Goal: Task Accomplishment & Management: Use online tool/utility

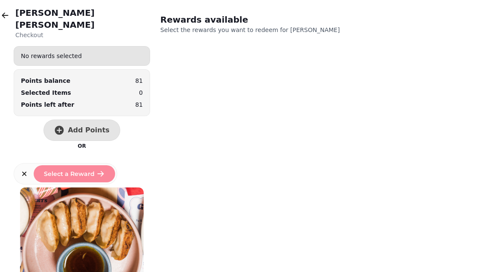
click at [13, 15] on button "button" at bounding box center [5, 15] width 17 height 17
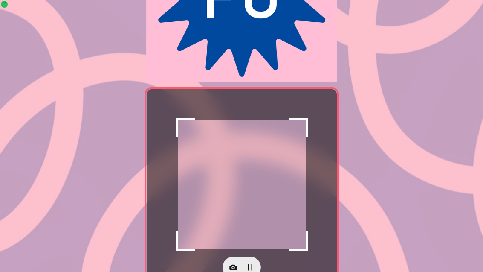
scroll to position [175, 0]
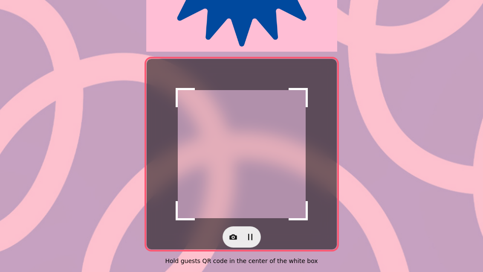
click at [228, 228] on button "button" at bounding box center [233, 236] width 17 height 17
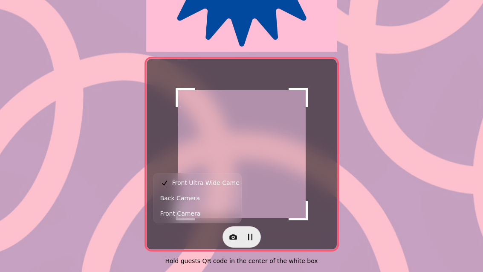
click at [203, 198] on button "Back Camera" at bounding box center [197, 197] width 84 height 15
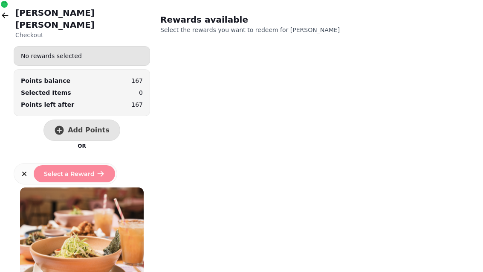
click at [93, 119] on button "Add Points" at bounding box center [82, 129] width 77 height 21
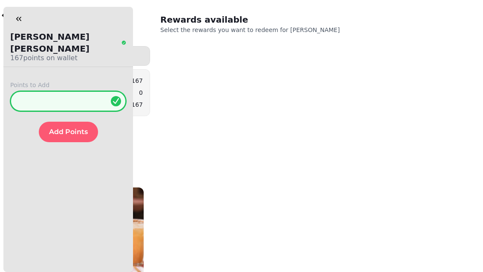
click at [102, 91] on input "*" at bounding box center [68, 101] width 116 height 20
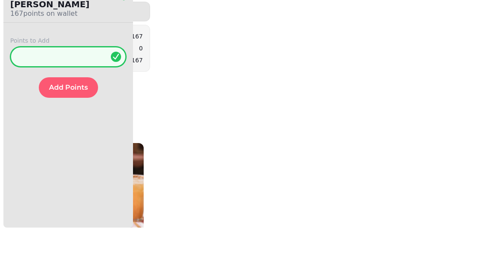
type input "**"
click at [78, 128] on span "Add Points" at bounding box center [68, 131] width 39 height 7
